Goal: Navigation & Orientation: Find specific page/section

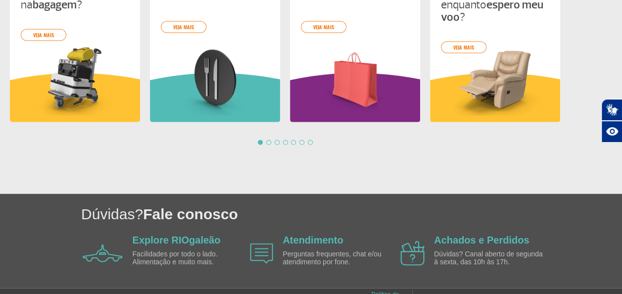
scroll to position [1088, 0]
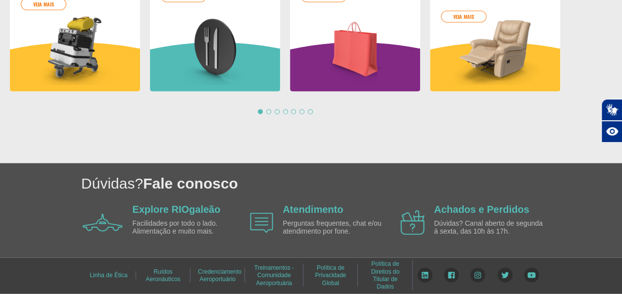
click at [276, 273] on link "Treinamentos - Comunidade Aeroportuária" at bounding box center [274, 275] width 40 height 29
click at [270, 276] on link "Treinamentos - Comunidade Aeroportuária" at bounding box center [274, 275] width 40 height 29
click at [279, 276] on link "Treinamentos - Comunidade Aeroportuária" at bounding box center [274, 275] width 40 height 29
